Goal: Task Accomplishment & Management: Use online tool/utility

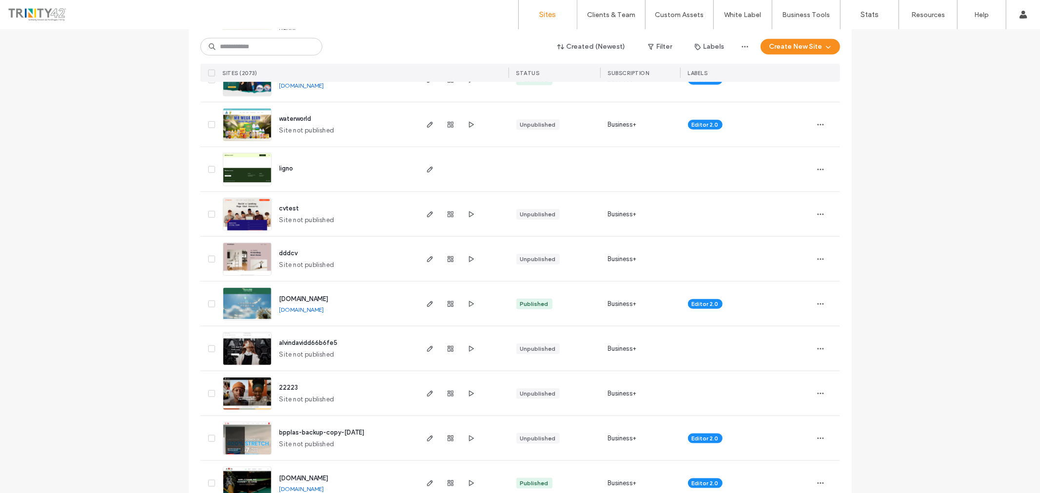
scroll to position [812, 0]
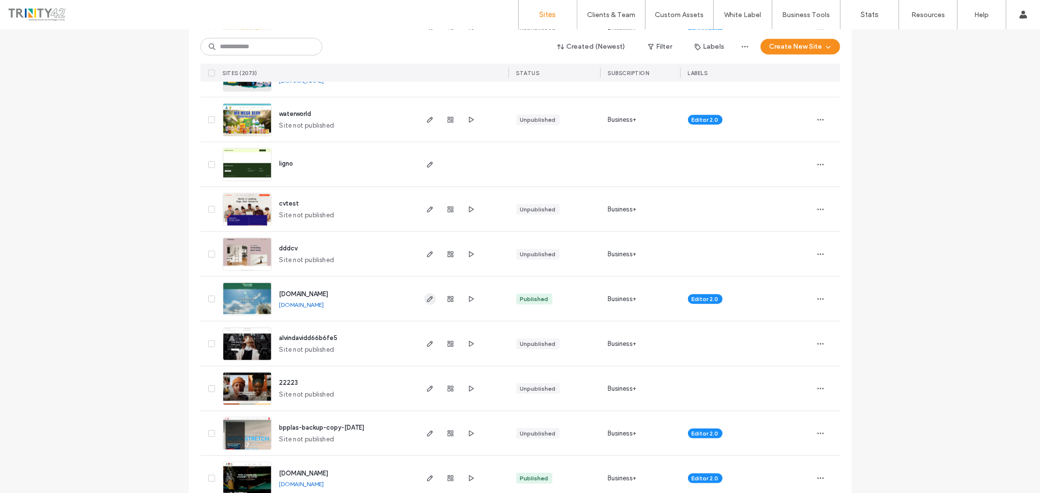
click at [429, 298] on use "button" at bounding box center [430, 299] width 6 height 6
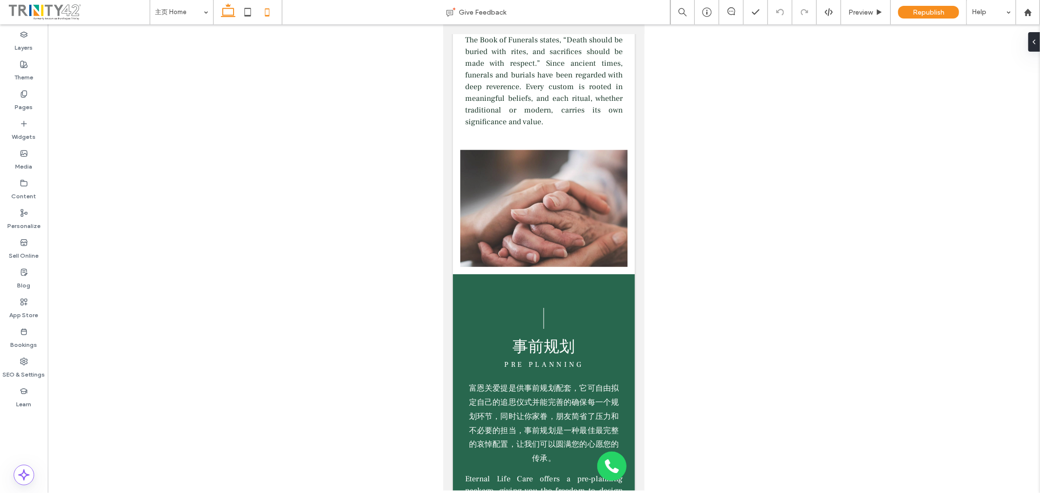
click at [231, 13] on icon at bounding box center [228, 12] width 20 height 20
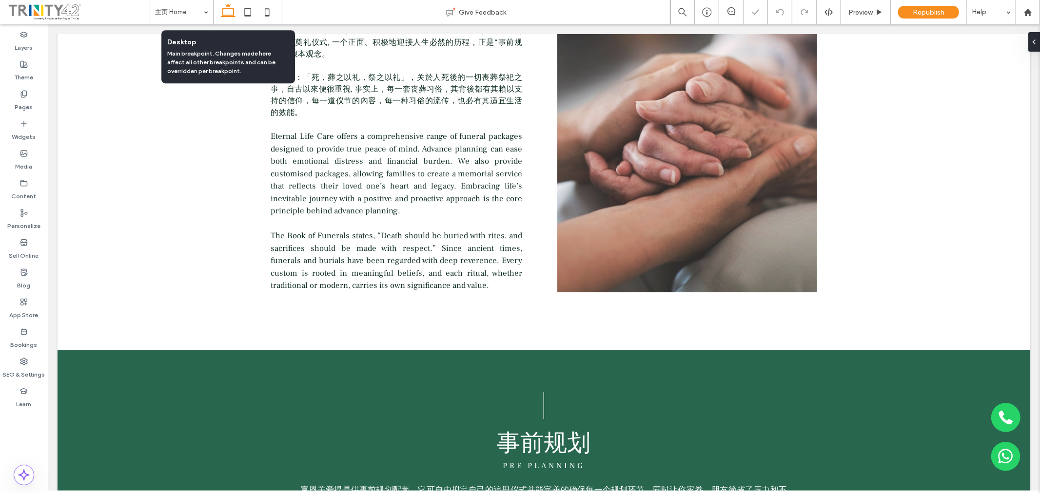
scroll to position [967, 0]
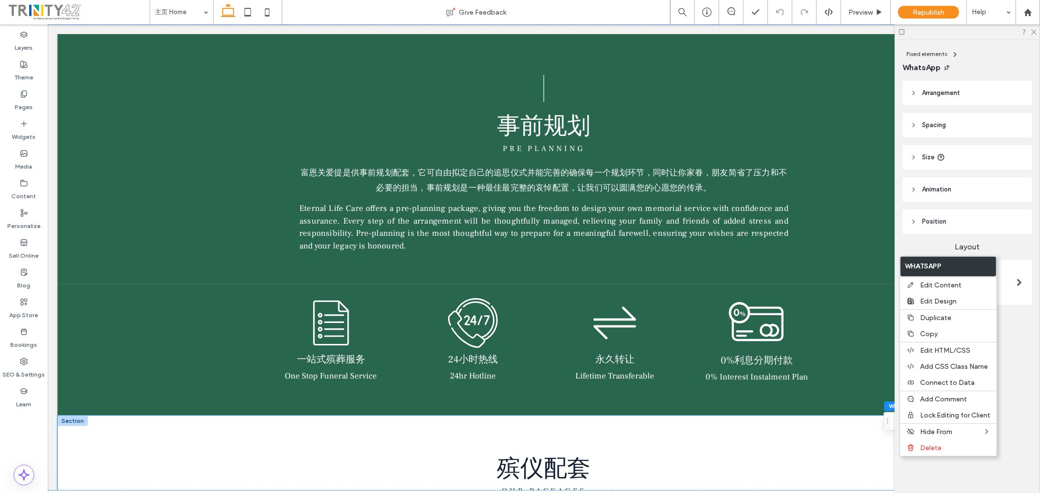
click at [804, 439] on div "殡仪配套 Our Packages" at bounding box center [543, 464] width 585 height 98
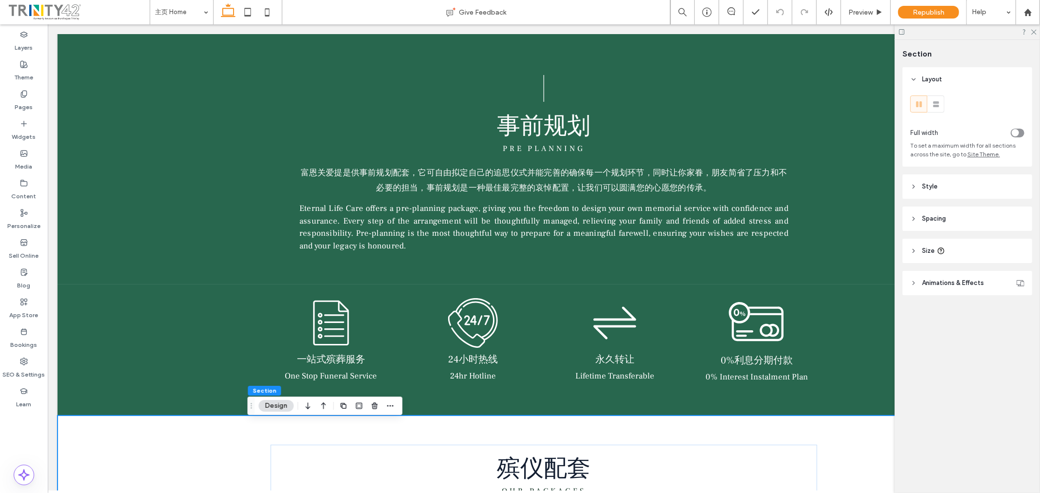
click at [1036, 29] on div at bounding box center [967, 31] width 145 height 15
click at [1032, 29] on icon at bounding box center [1033, 31] width 6 height 6
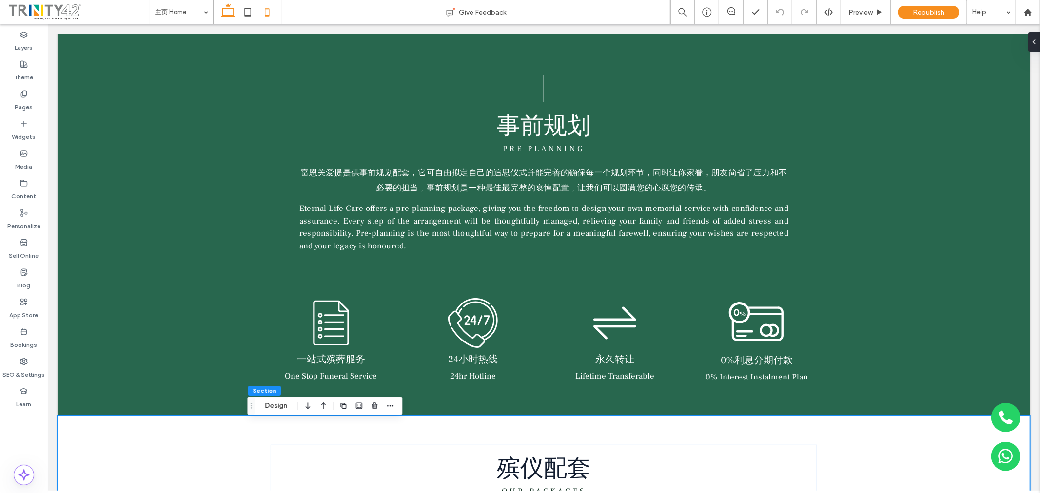
click at [265, 13] on icon at bounding box center [267, 12] width 20 height 20
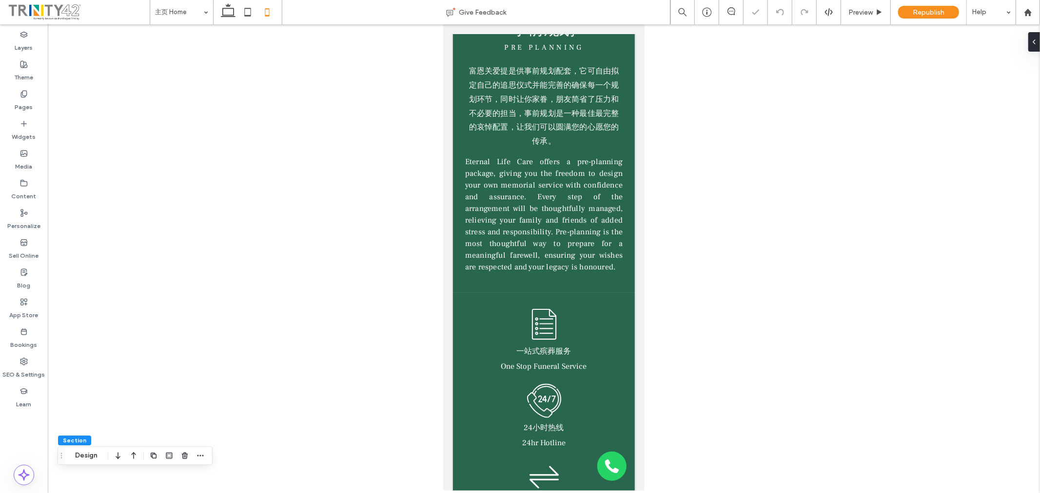
type input "**"
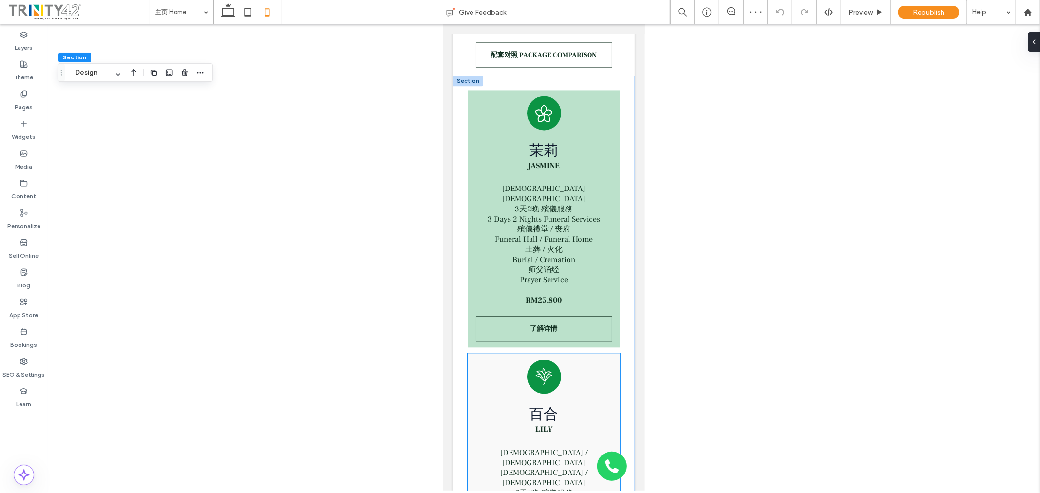
scroll to position [1974, 0]
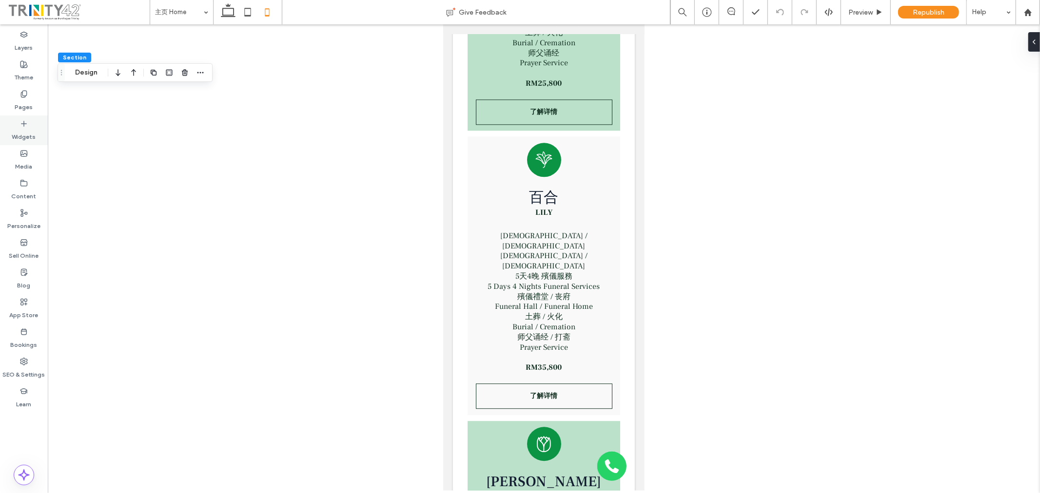
click at [24, 135] on label "Widgets" at bounding box center [24, 135] width 24 height 14
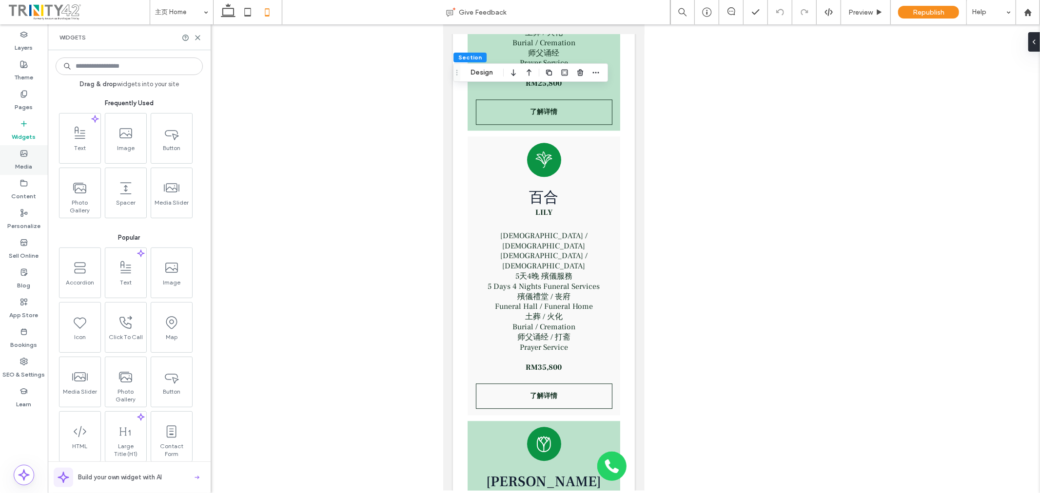
click at [27, 166] on label "Media" at bounding box center [24, 164] width 17 height 14
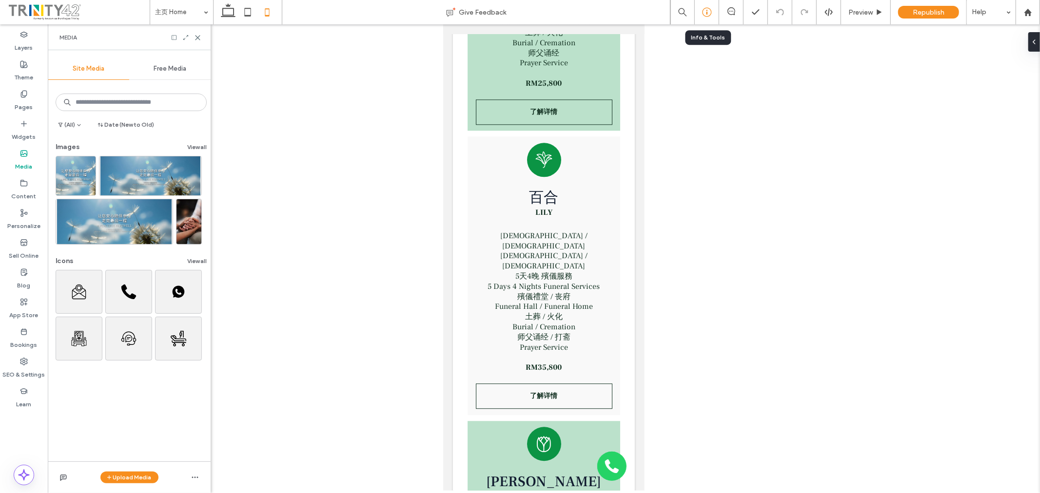
click at [711, 14] on icon at bounding box center [707, 12] width 10 height 10
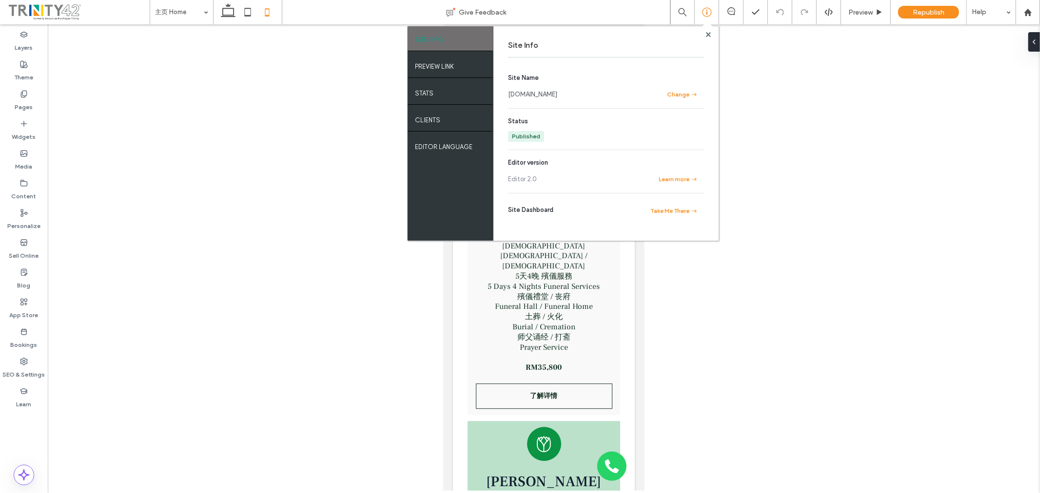
click at [587, 96] on div "[DOMAIN_NAME]" at bounding box center [582, 95] width 148 height 10
click at [708, 35] on use at bounding box center [707, 34] width 5 height 5
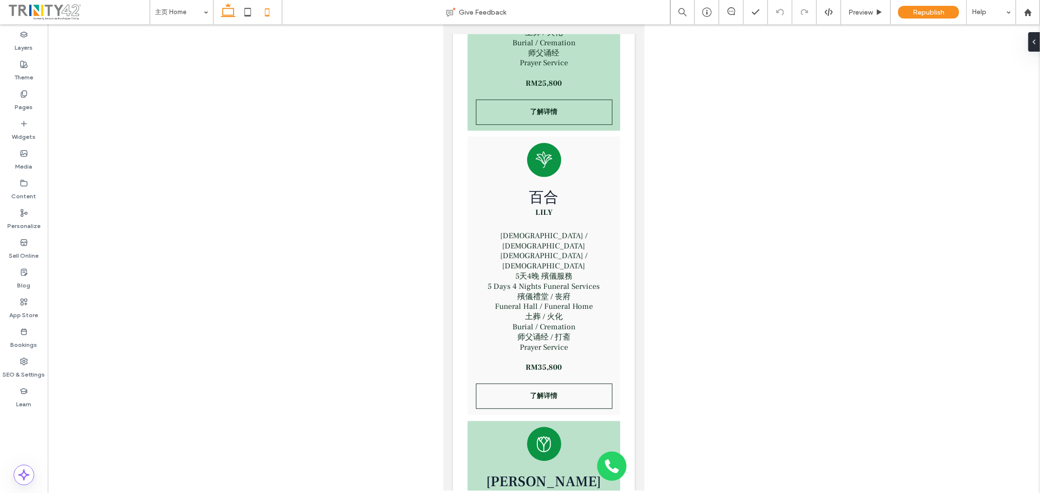
click at [228, 14] on icon at bounding box center [228, 12] width 20 height 20
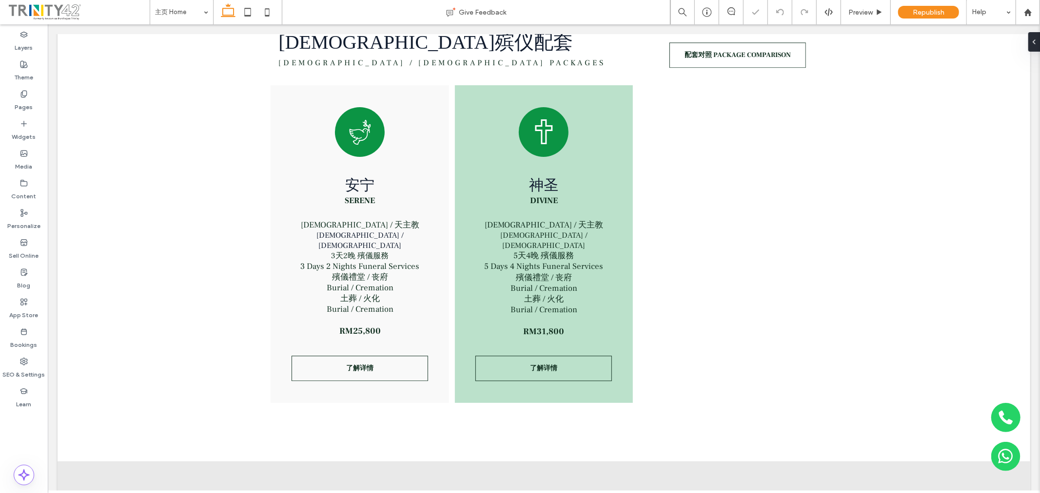
scroll to position [1524, 0]
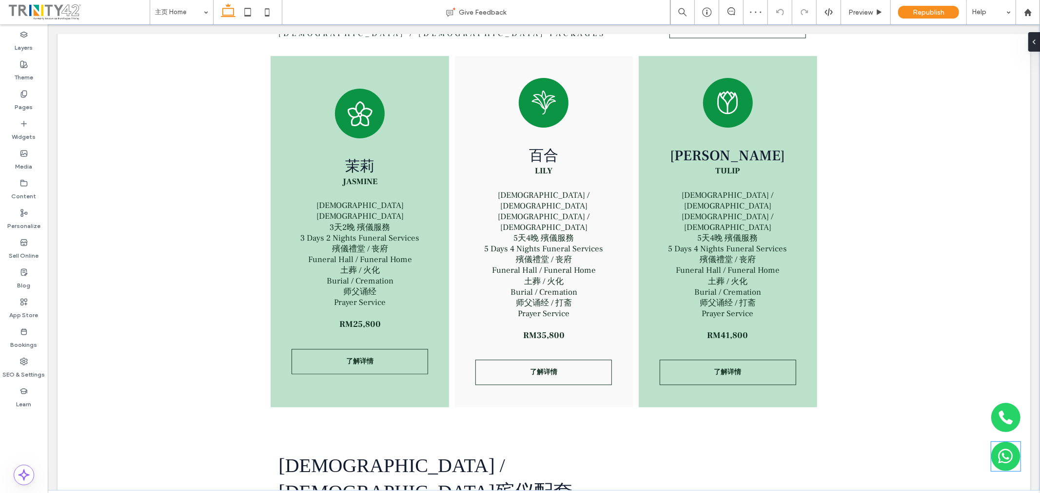
click at [996, 461] on img at bounding box center [1005, 456] width 29 height 29
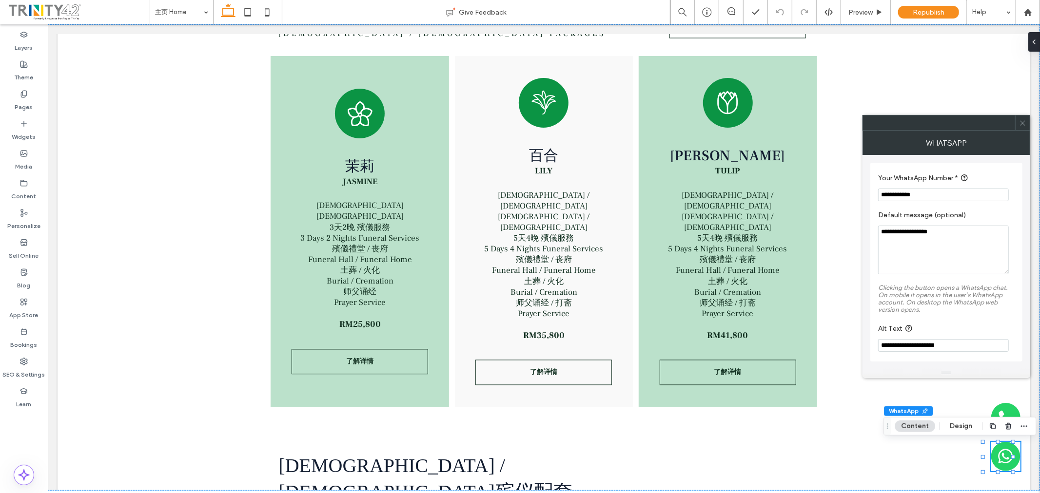
click at [1024, 123] on icon at bounding box center [1022, 122] width 7 height 7
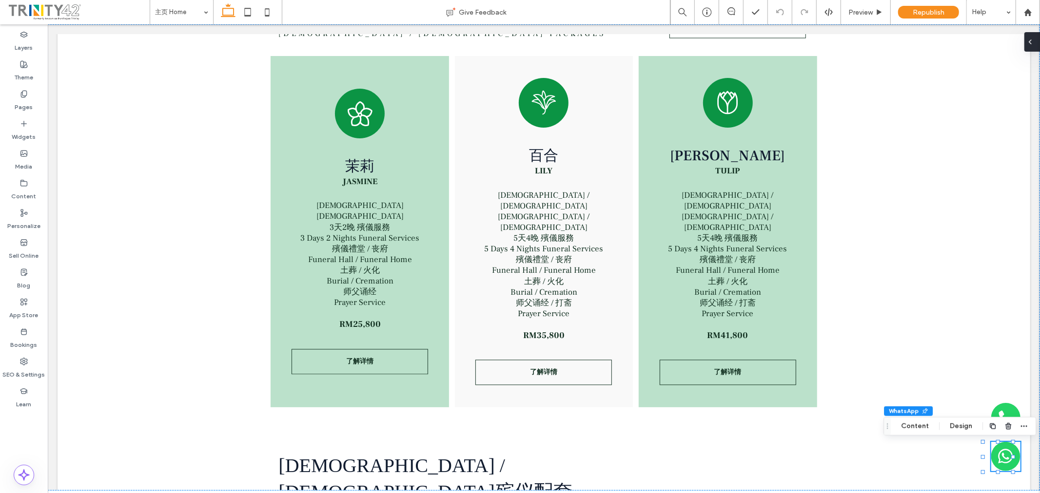
click at [1035, 37] on div at bounding box center [1032, 42] width 16 height 20
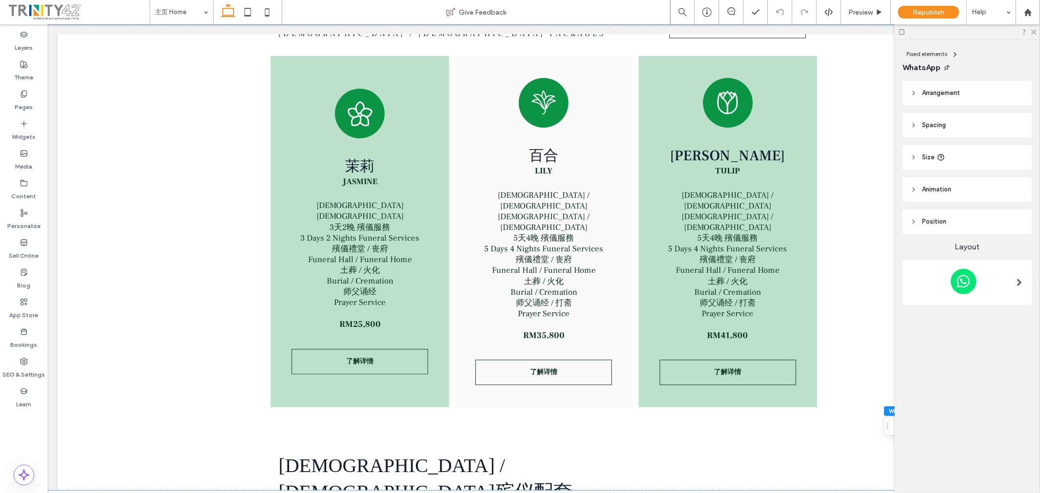
click at [968, 99] on header "Arrangement" at bounding box center [967, 93] width 130 height 24
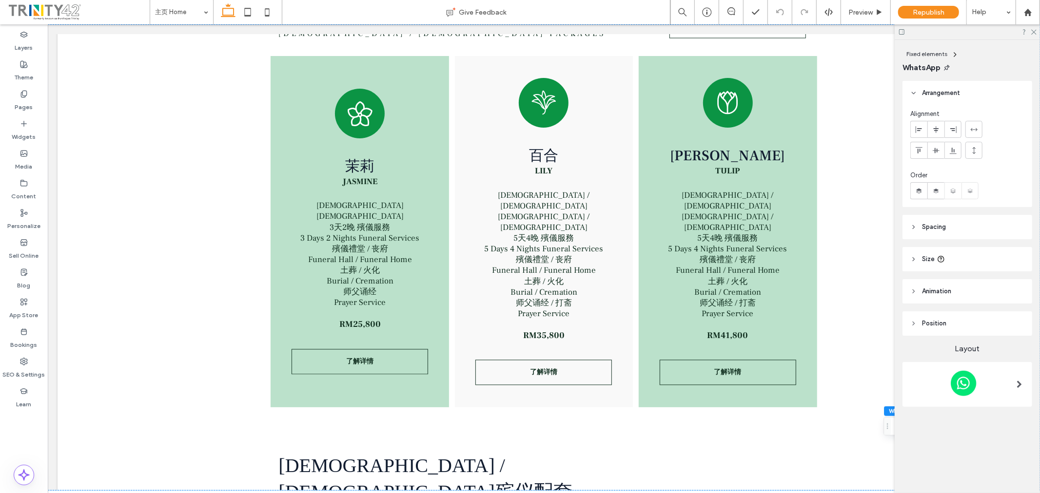
click at [969, 225] on header "Spacing" at bounding box center [967, 227] width 130 height 24
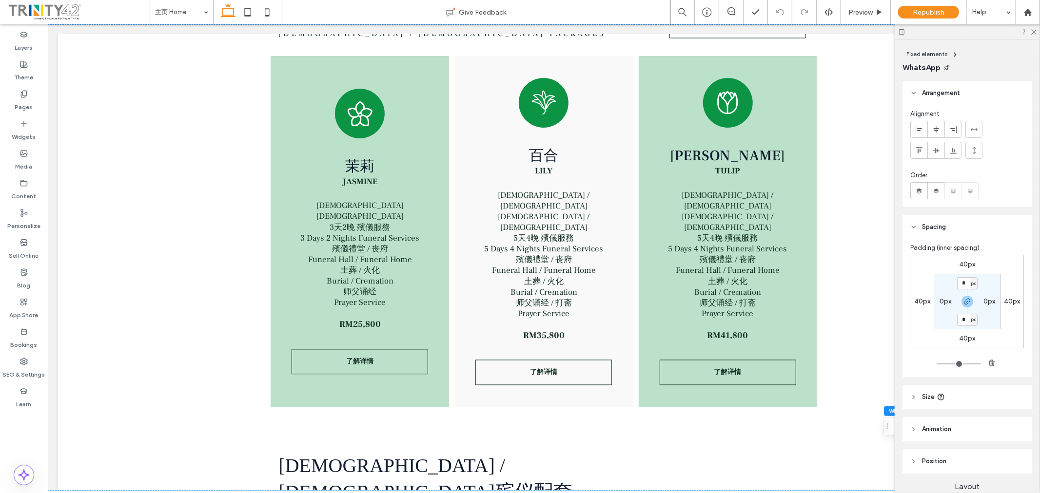
click at [976, 402] on header "Size" at bounding box center [967, 397] width 130 height 24
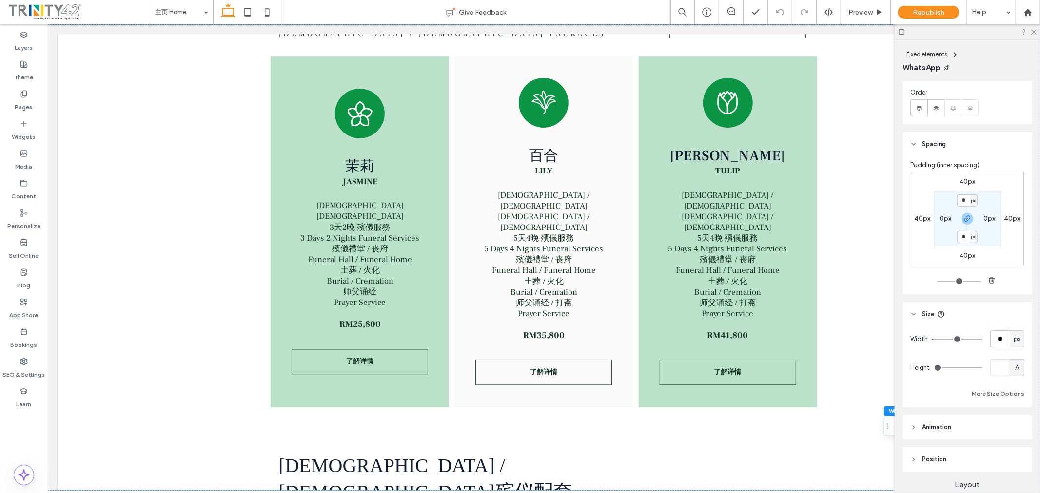
scroll to position [178, 0]
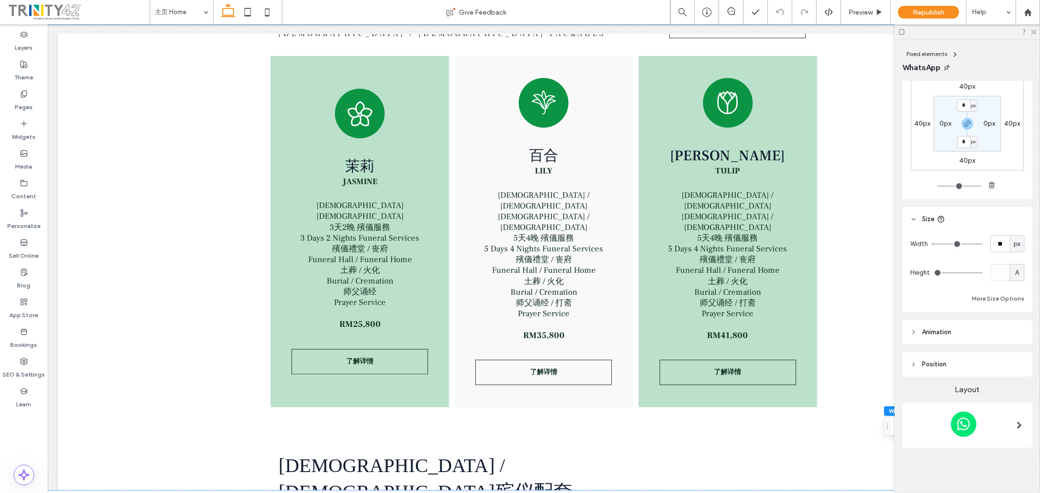
click at [984, 335] on header "Animation" at bounding box center [967, 332] width 130 height 24
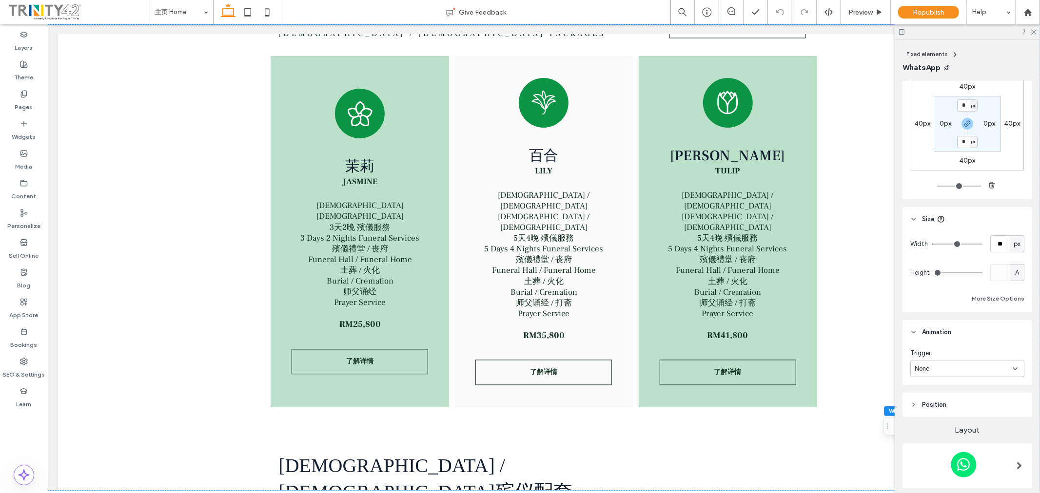
click at [971, 402] on header "Position" at bounding box center [967, 405] width 130 height 24
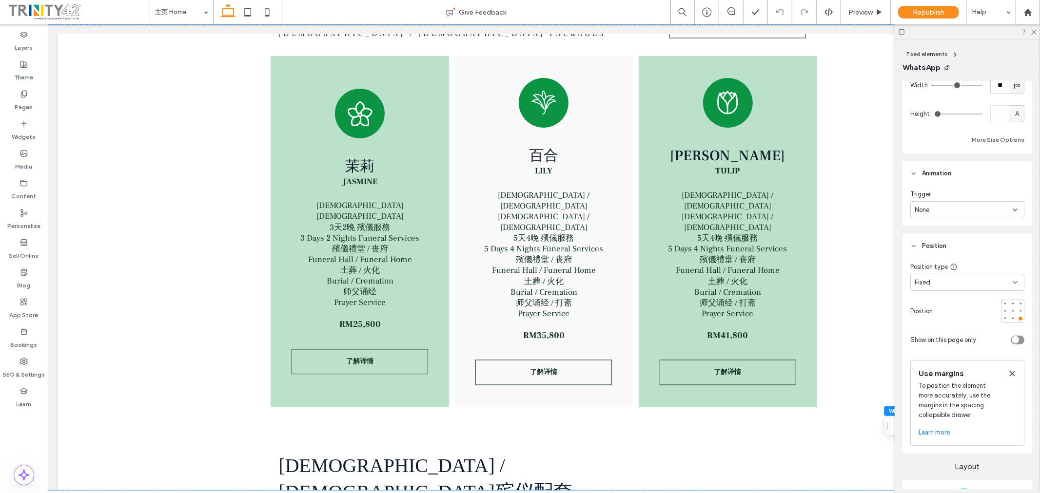
scroll to position [414, 0]
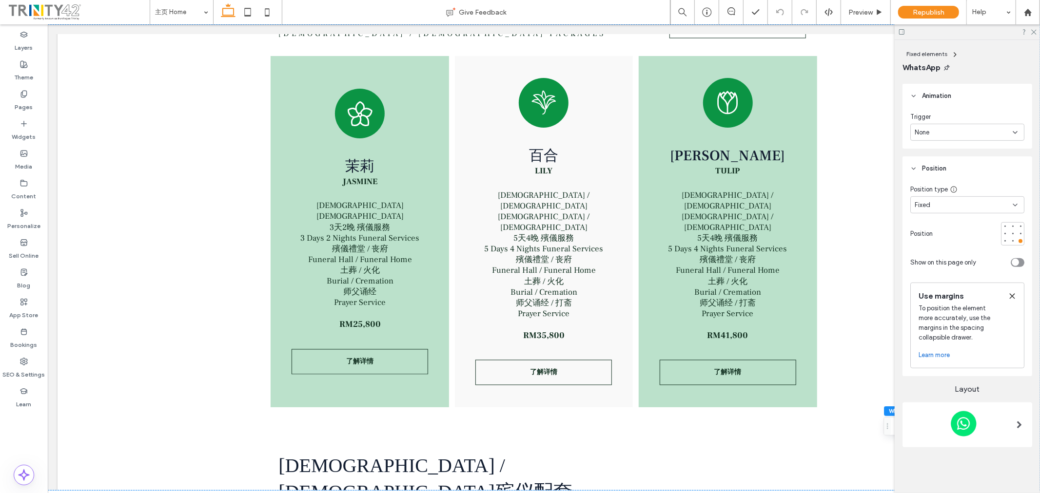
click at [975, 419] on img at bounding box center [963, 424] width 107 height 33
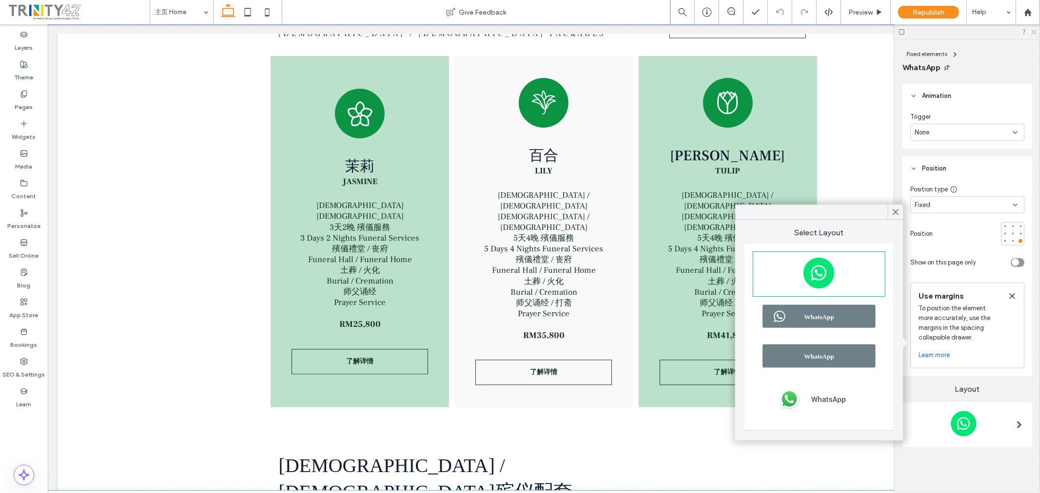
click at [1035, 31] on icon at bounding box center [1033, 31] width 6 height 6
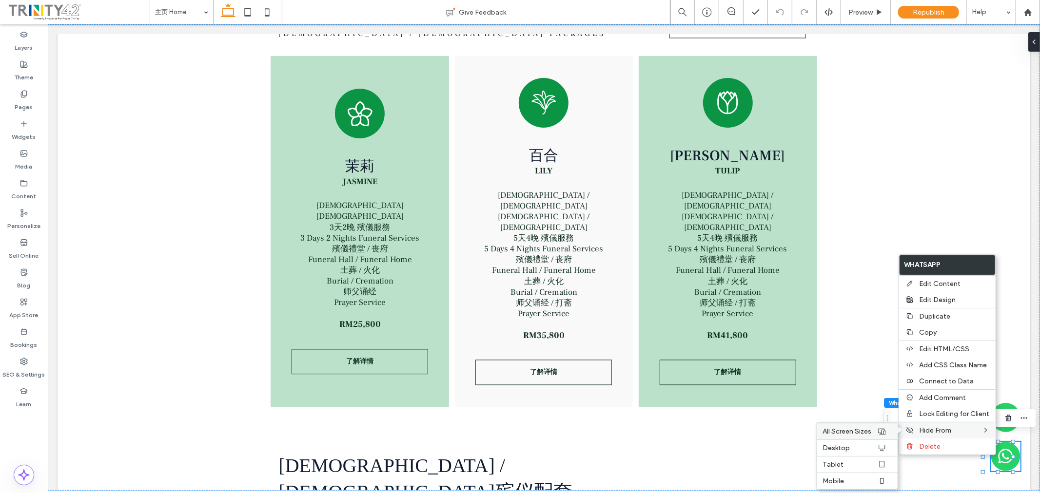
click at [877, 430] on div at bounding box center [882, 432] width 10 height 8
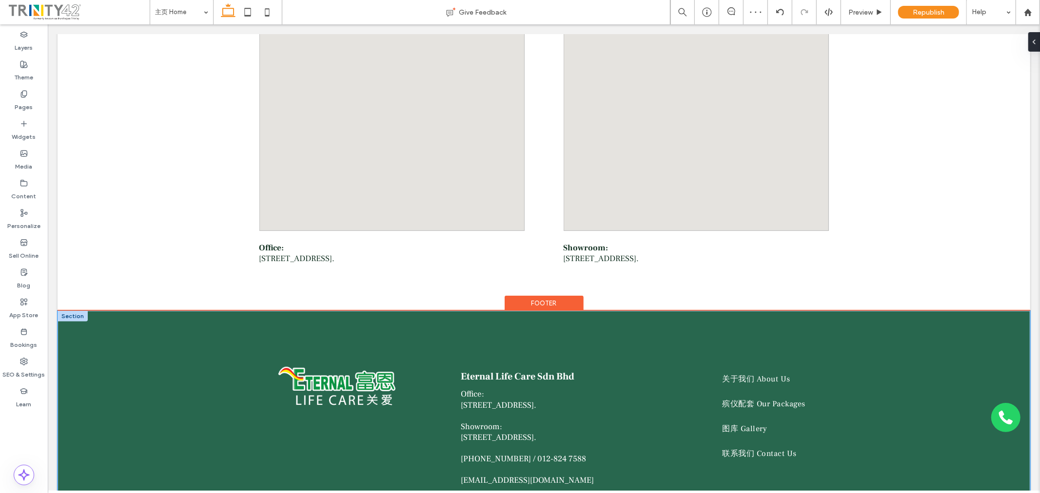
scroll to position [3523, 0]
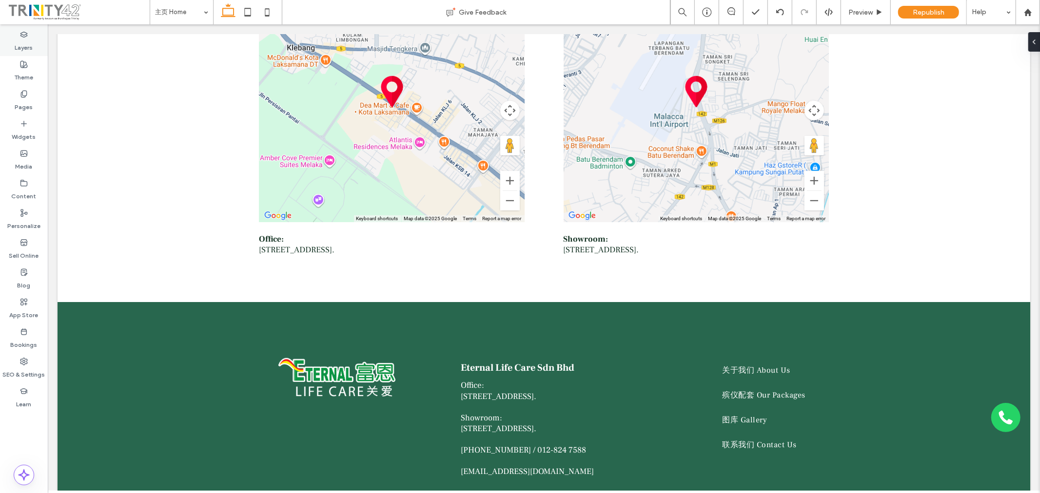
click at [24, 40] on label "Layers" at bounding box center [24, 46] width 18 height 14
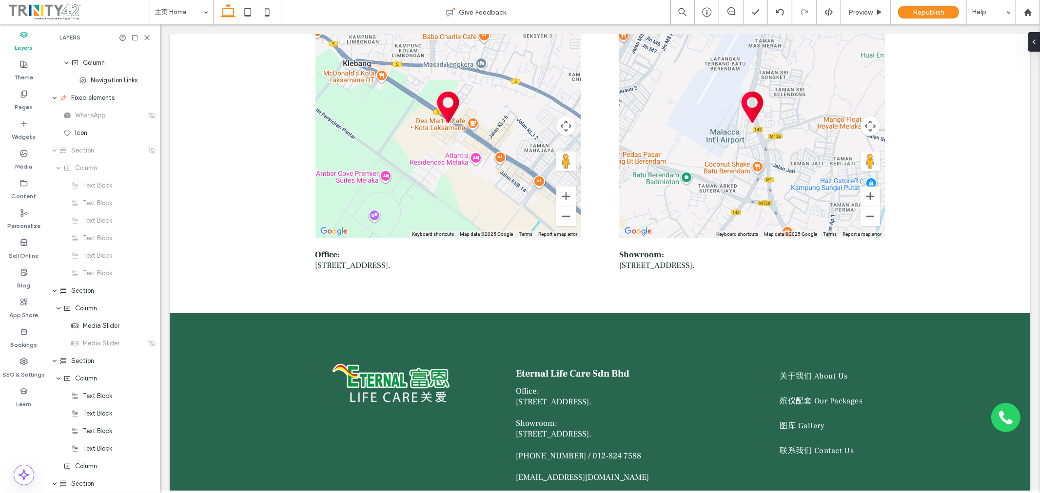
scroll to position [49, 0]
click at [128, 275] on div "WhatsApp" at bounding box center [104, 274] width 83 height 10
click at [148, 271] on icon at bounding box center [152, 274] width 8 height 8
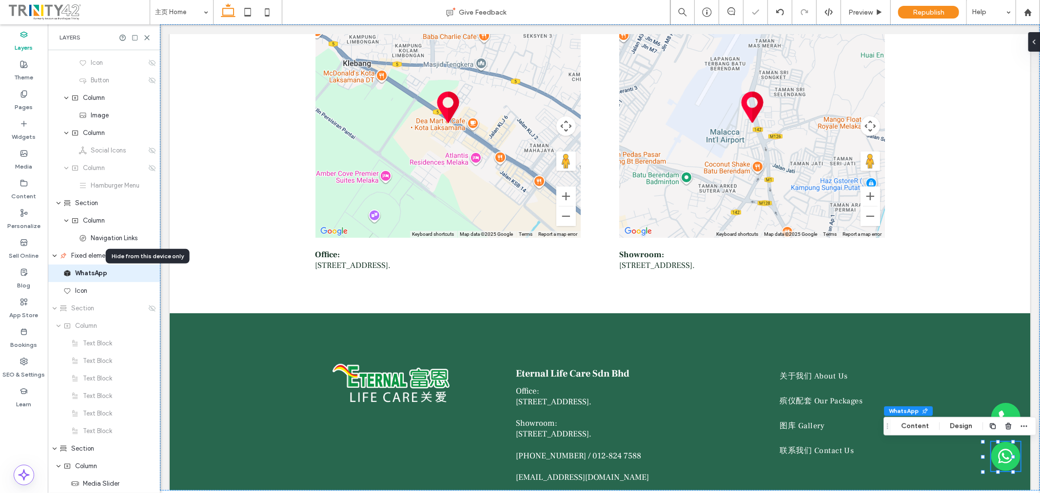
scroll to position [50, 0]
click at [1031, 38] on icon at bounding box center [1030, 42] width 8 height 8
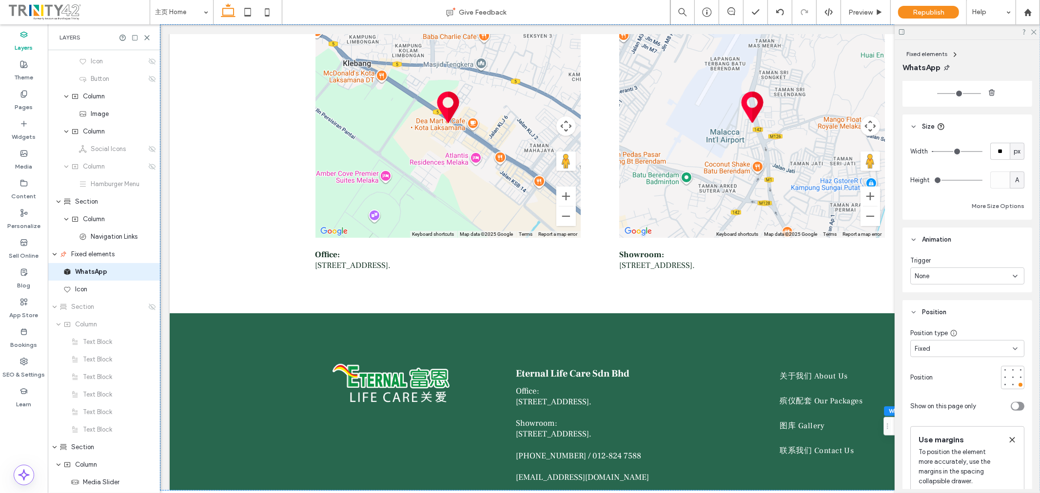
scroll to position [414, 0]
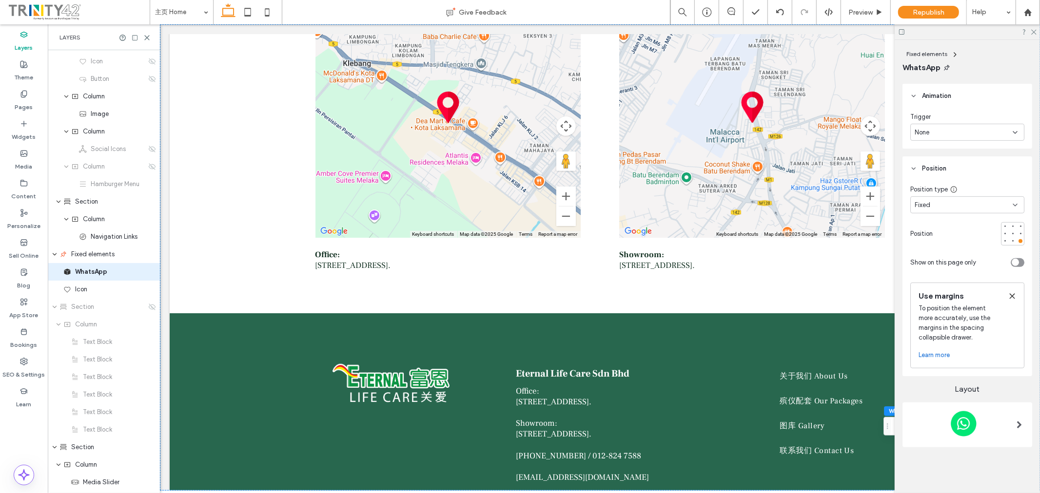
click at [982, 201] on div "Fixed" at bounding box center [964, 205] width 98 height 10
click at [1001, 172] on header "Position" at bounding box center [967, 168] width 130 height 24
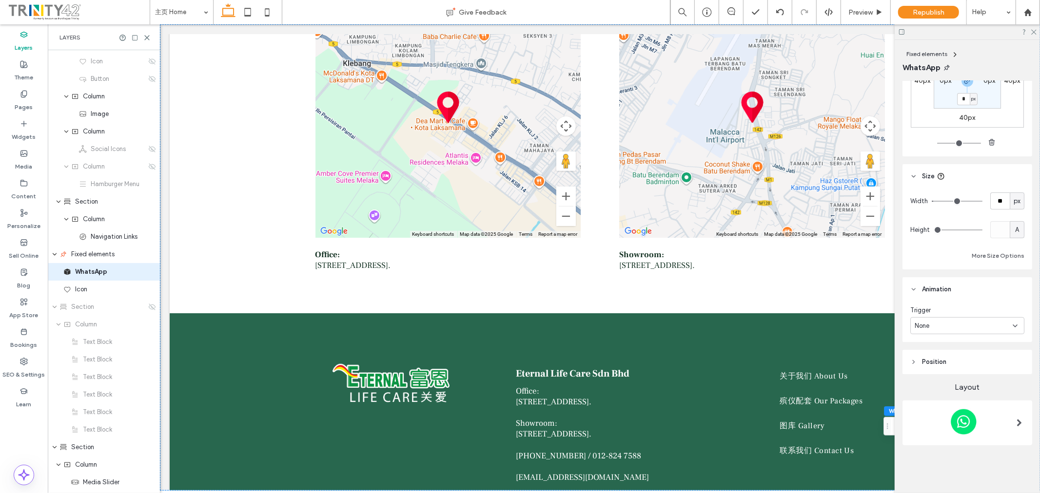
scroll to position [218, 0]
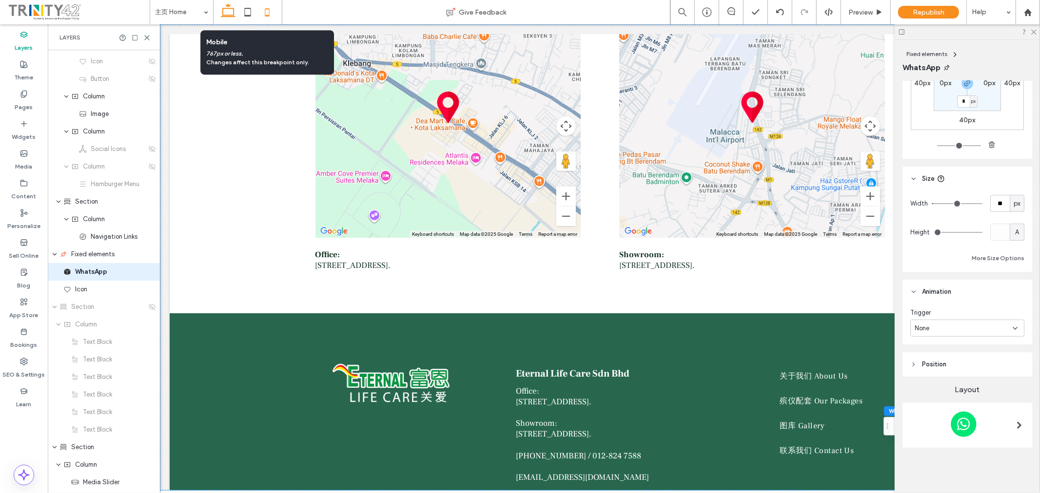
click at [269, 12] on icon at bounding box center [267, 12] width 20 height 20
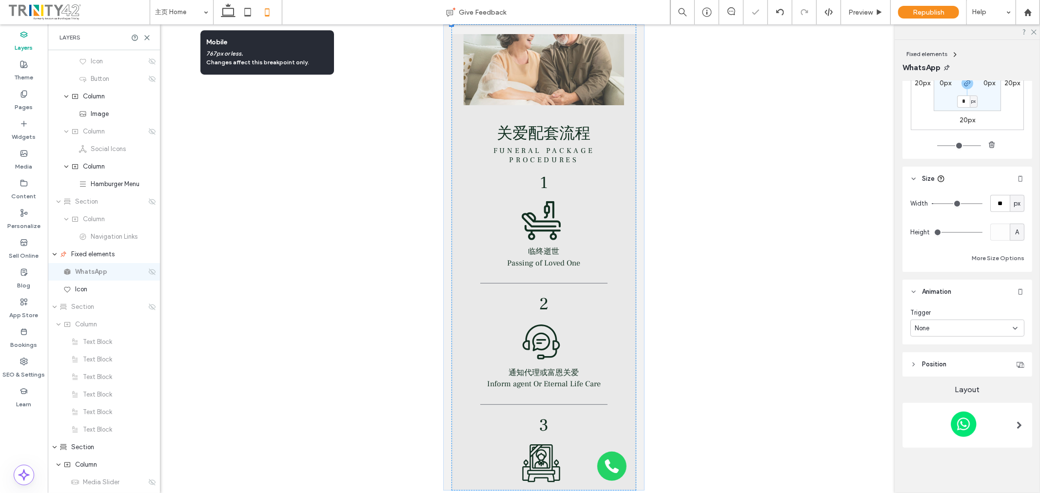
scroll to position [4764, 0]
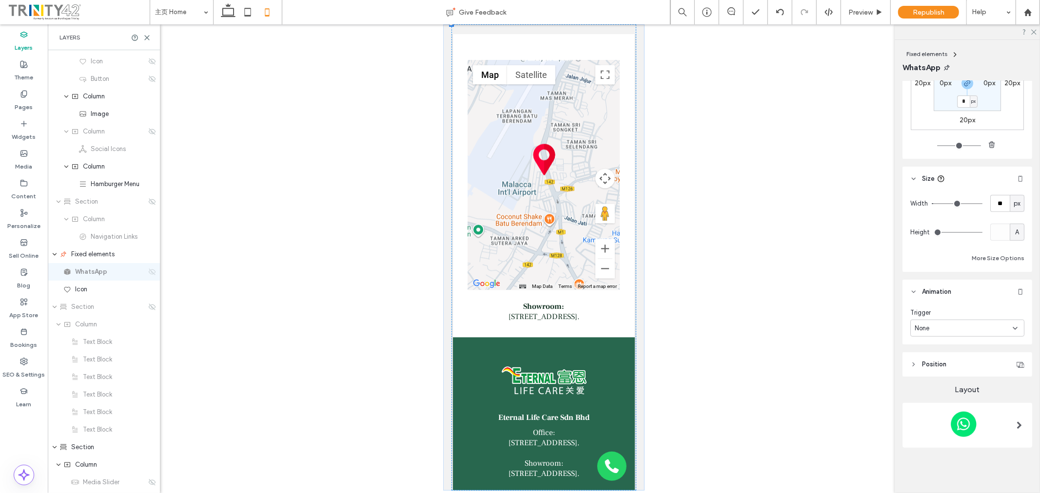
click at [148, 271] on icon at bounding box center [152, 272] width 8 height 8
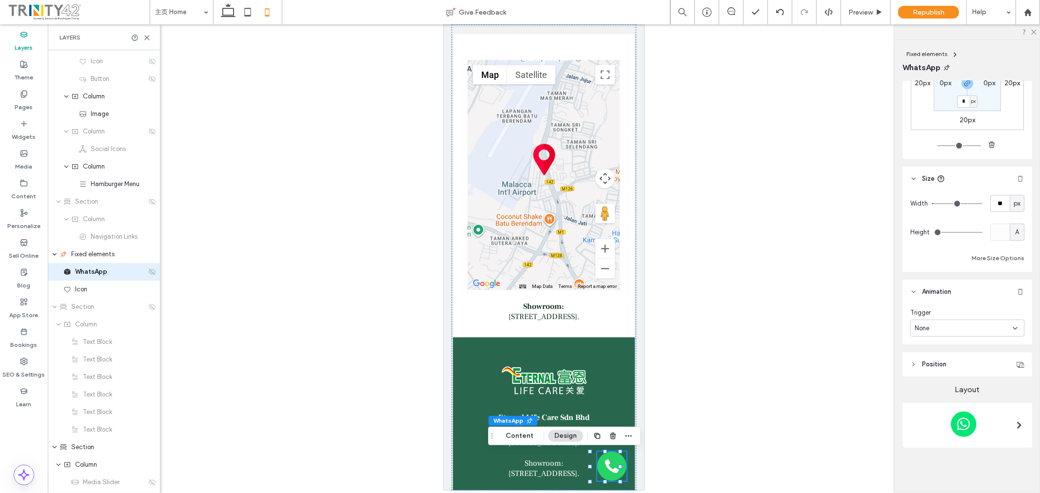
click at [148, 270] on icon at bounding box center [152, 272] width 8 height 8
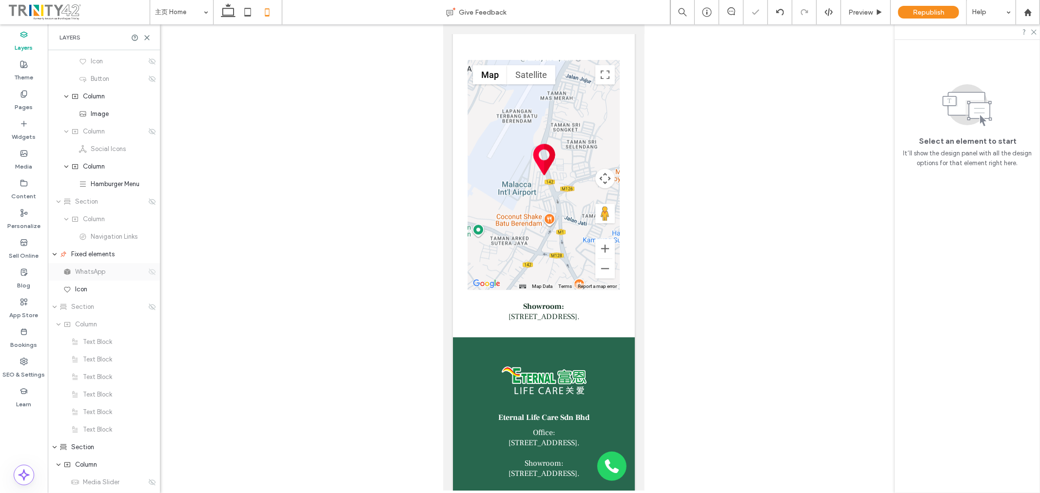
click at [148, 270] on icon at bounding box center [152, 272] width 8 height 8
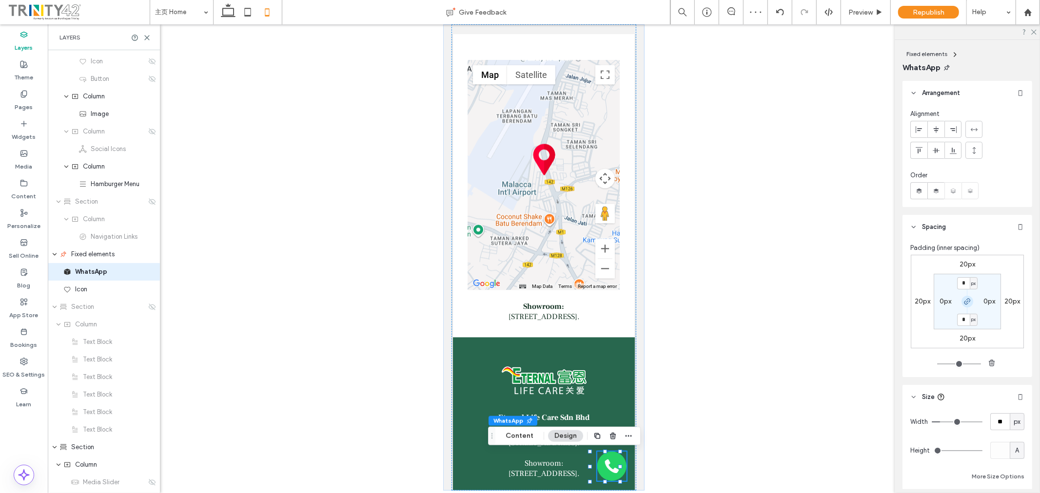
click at [963, 300] on icon "button" at bounding box center [967, 302] width 8 height 8
click at [962, 337] on label "20px" at bounding box center [967, 338] width 16 height 8
type input "**"
click at [960, 264] on input "**" at bounding box center [963, 265] width 13 height 12
click at [963, 338] on input "**" at bounding box center [963, 339] width 13 height 12
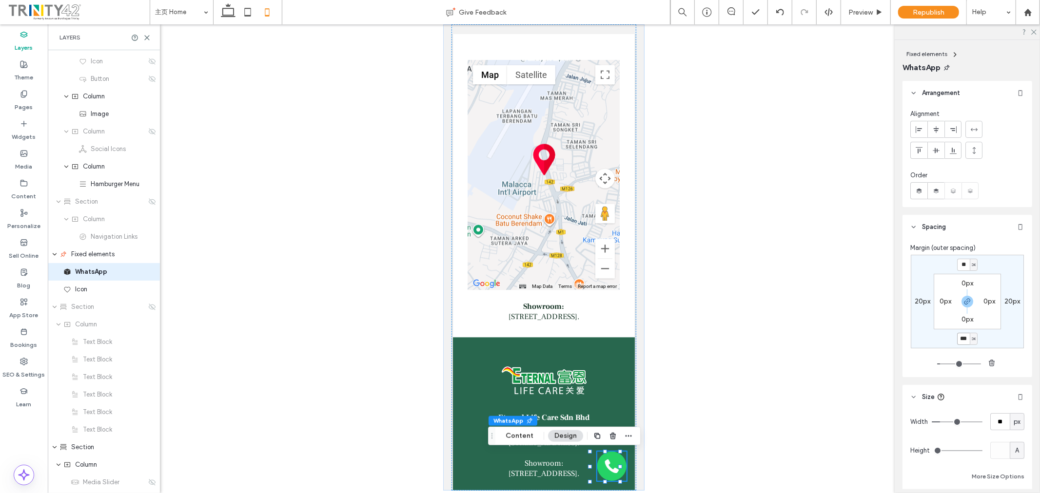
type input "***"
type input "*"
type input "***"
type input "*"
click at [963, 338] on input "***" at bounding box center [963, 339] width 13 height 12
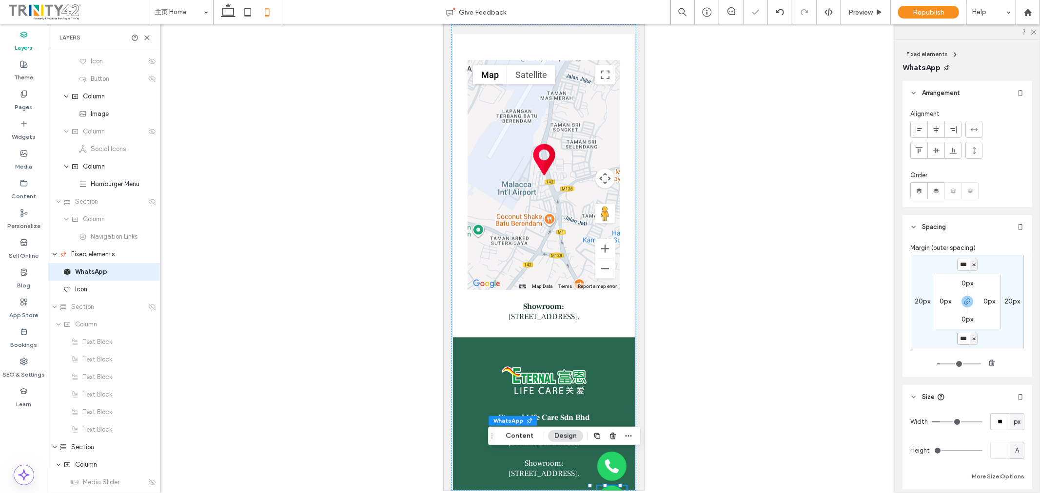
click at [963, 338] on input "***" at bounding box center [963, 339] width 13 height 12
type input "**"
type input "*"
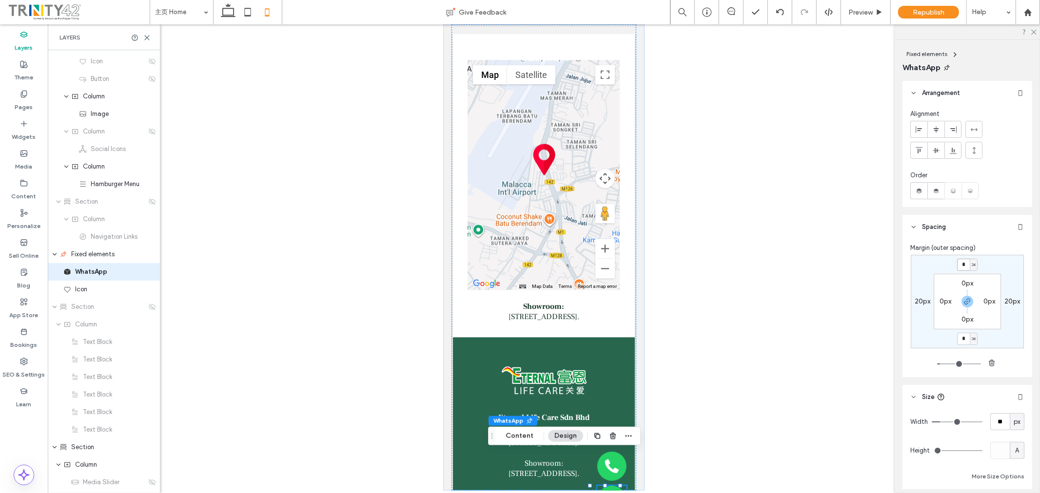
click at [963, 265] on input "*" at bounding box center [963, 265] width 13 height 12
click at [964, 301] on icon "button" at bounding box center [967, 302] width 8 height 8
click at [966, 268] on label "0px" at bounding box center [967, 264] width 12 height 8
type input "***"
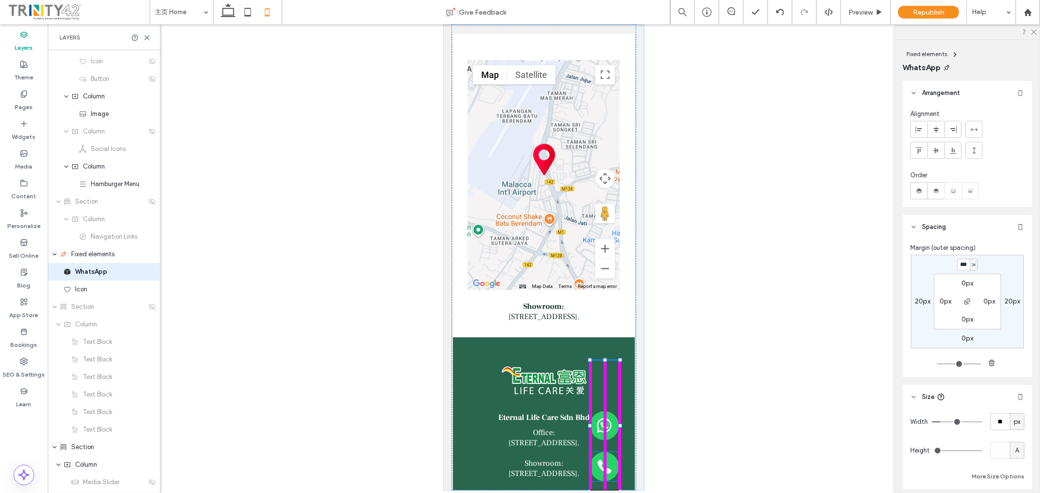
drag, startPoint x: 603, startPoint y: 460, endPoint x: 604, endPoint y: 359, distance: 101.4
click at [604, 359] on div at bounding box center [605, 360] width 4 height 4
type input "*"
type input "***"
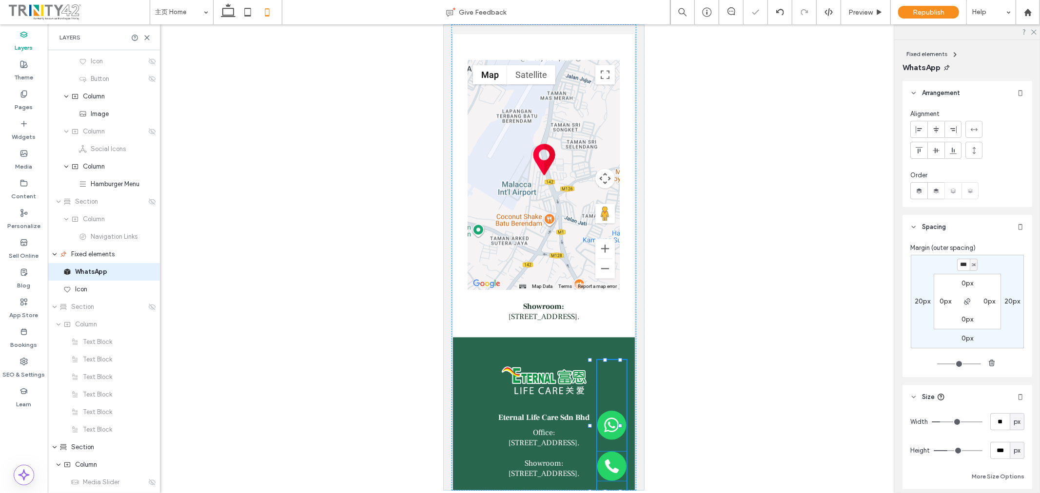
type input "*"
click at [608, 410] on img at bounding box center [611, 425] width 29 height 131
click at [930, 333] on div "*** px 20px 0px 20px 0px 0px 0px 0px" at bounding box center [967, 302] width 113 height 94
click at [606, 466] on icon at bounding box center [611, 466] width 15 height 15
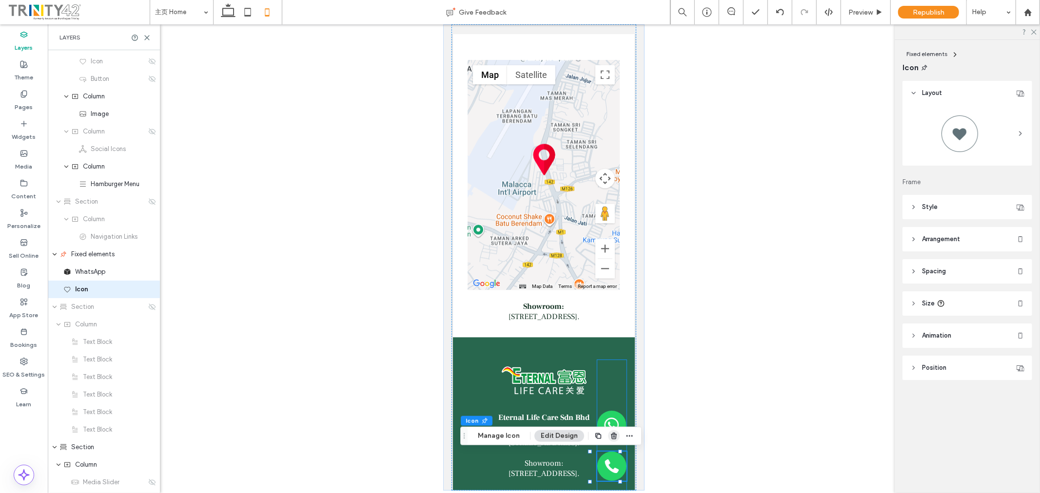
scroll to position [67, 0]
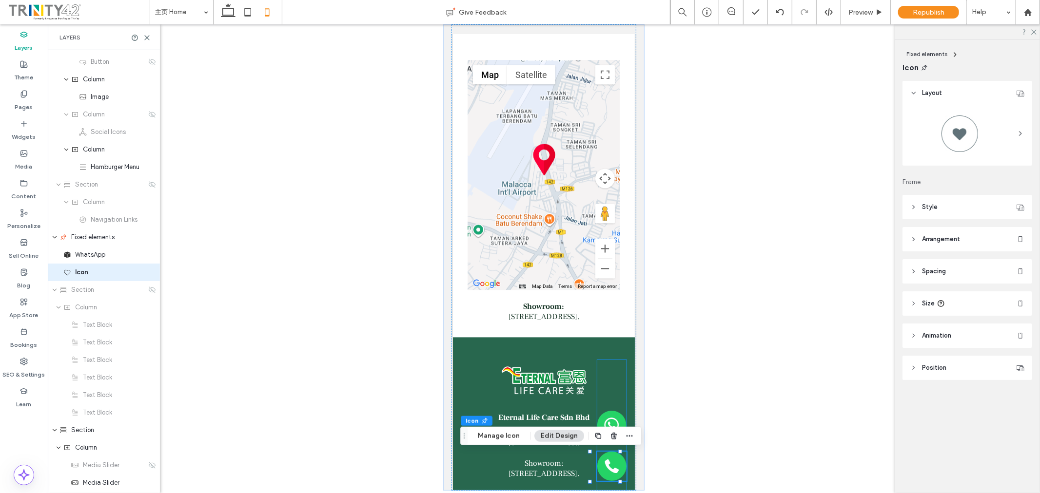
click at [607, 417] on img at bounding box center [611, 425] width 29 height 131
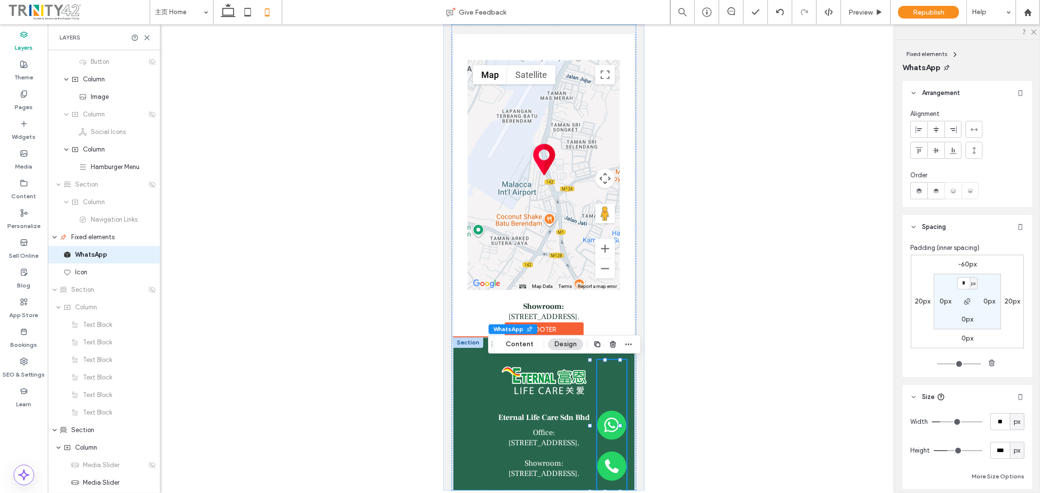
scroll to position [50, 0]
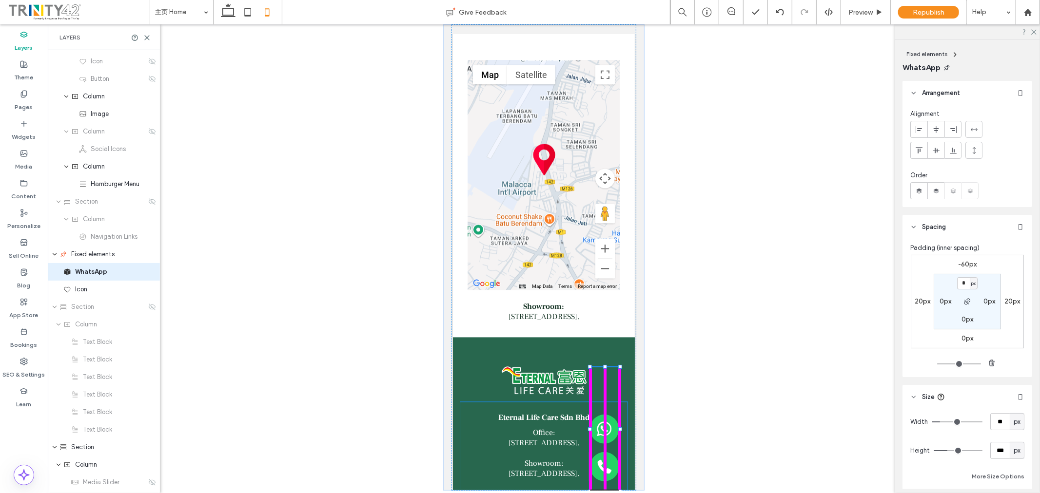
drag, startPoint x: 603, startPoint y: 360, endPoint x: 602, endPoint y: 371, distance: 10.8
click at [605, 367] on div at bounding box center [605, 367] width 4 height 4
type input "***"
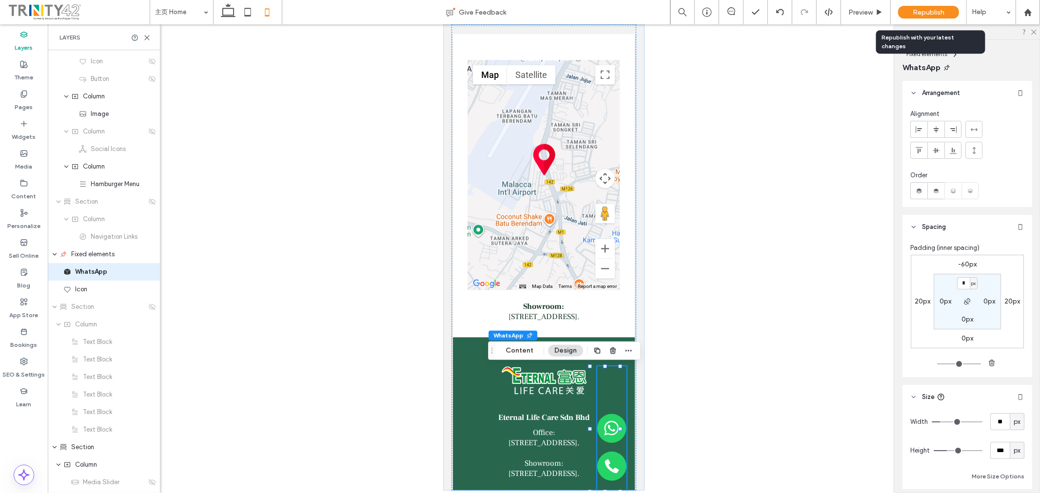
click at [924, 12] on span "Republish" at bounding box center [929, 12] width 32 height 8
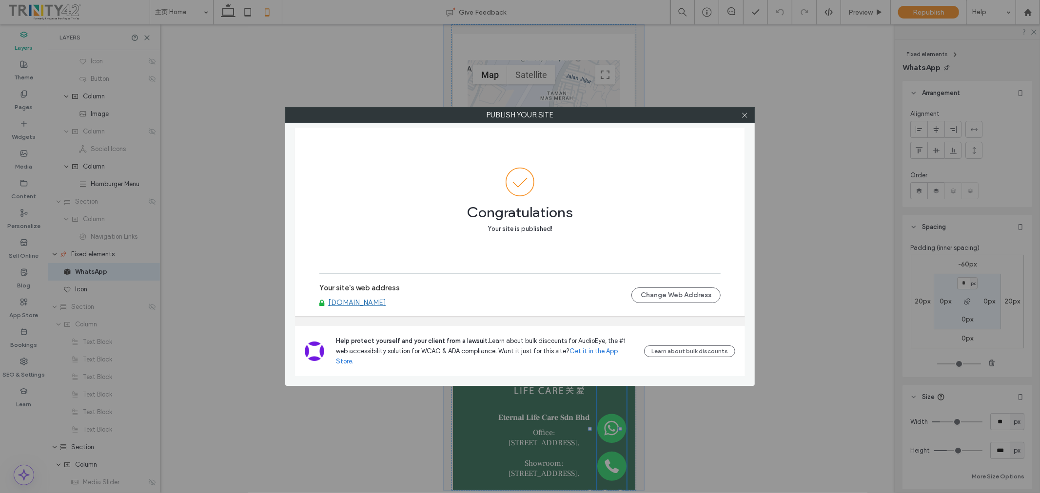
click at [386, 307] on link "[DOMAIN_NAME]" at bounding box center [357, 302] width 58 height 9
click at [746, 112] on icon at bounding box center [744, 115] width 7 height 7
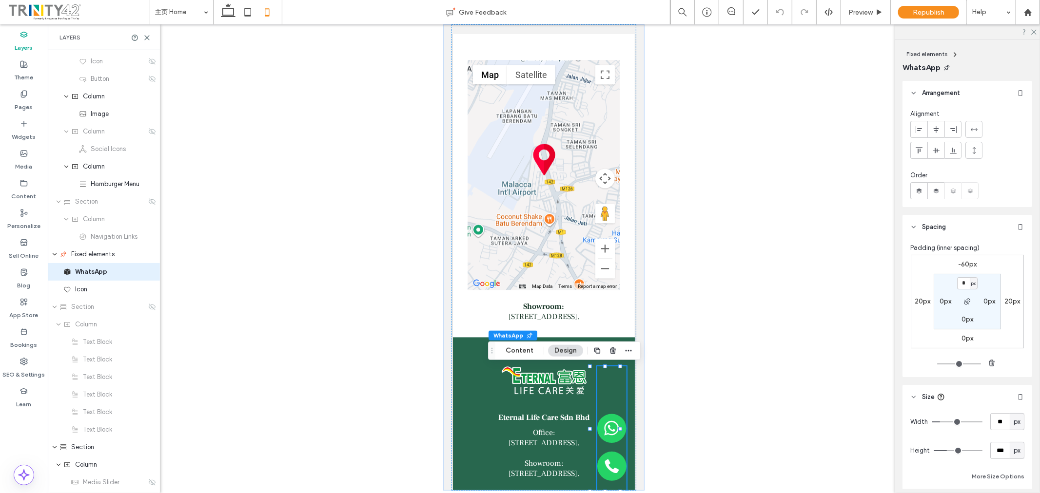
click at [779, 154] on div at bounding box center [544, 257] width 992 height 467
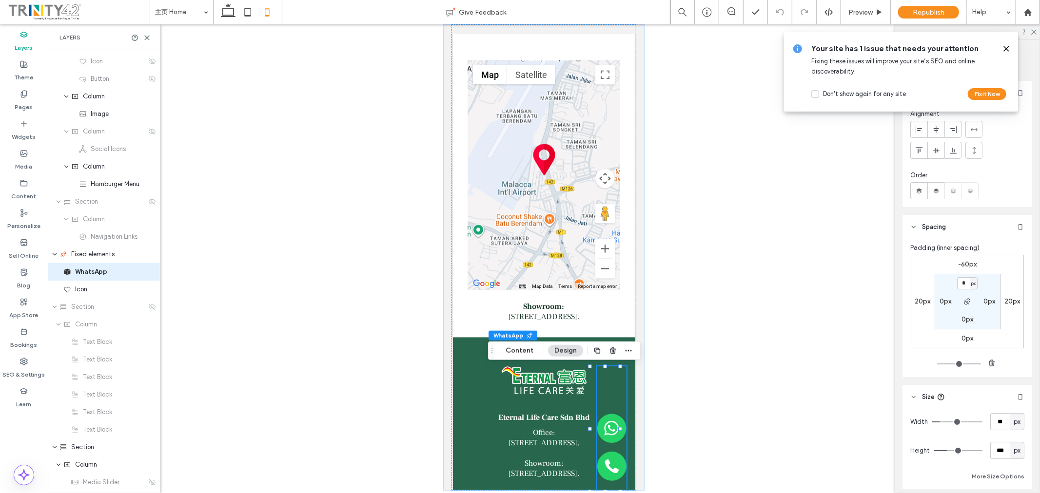
click at [1006, 45] on icon at bounding box center [1006, 49] width 8 height 8
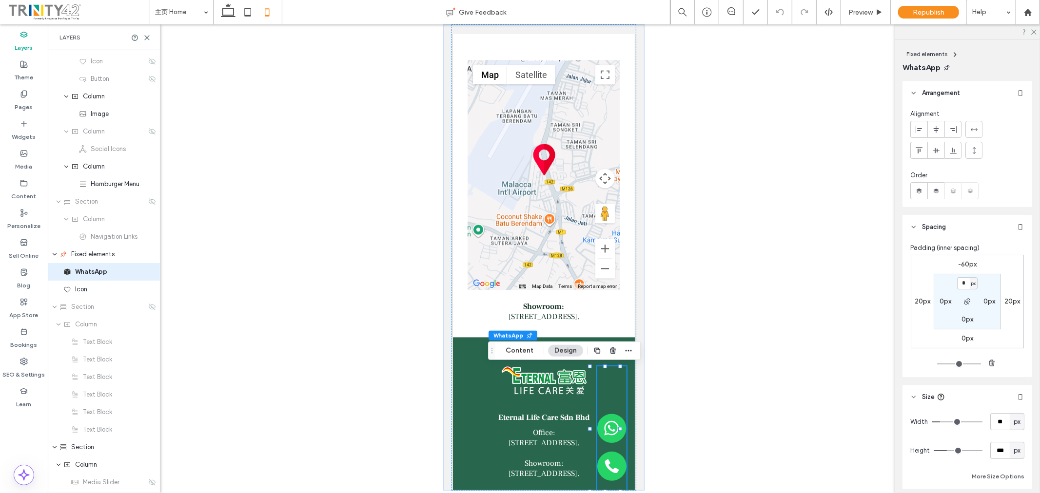
click at [690, 365] on div at bounding box center [544, 257] width 992 height 467
